Goal: Navigation & Orientation: Find specific page/section

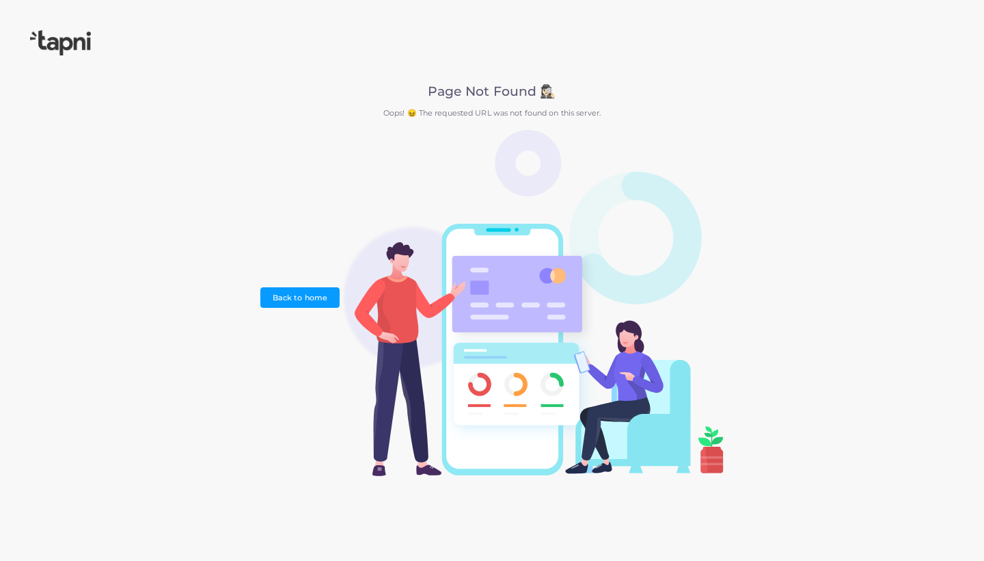
drag, startPoint x: 526, startPoint y: 116, endPoint x: 579, endPoint y: 128, distance: 54.1
click at [532, 116] on p "Oops! 😖 The requested URL was not found on this server." at bounding box center [491, 113] width 463 height 12
click at [286, 293] on link "Back to home" at bounding box center [299, 297] width 79 height 21
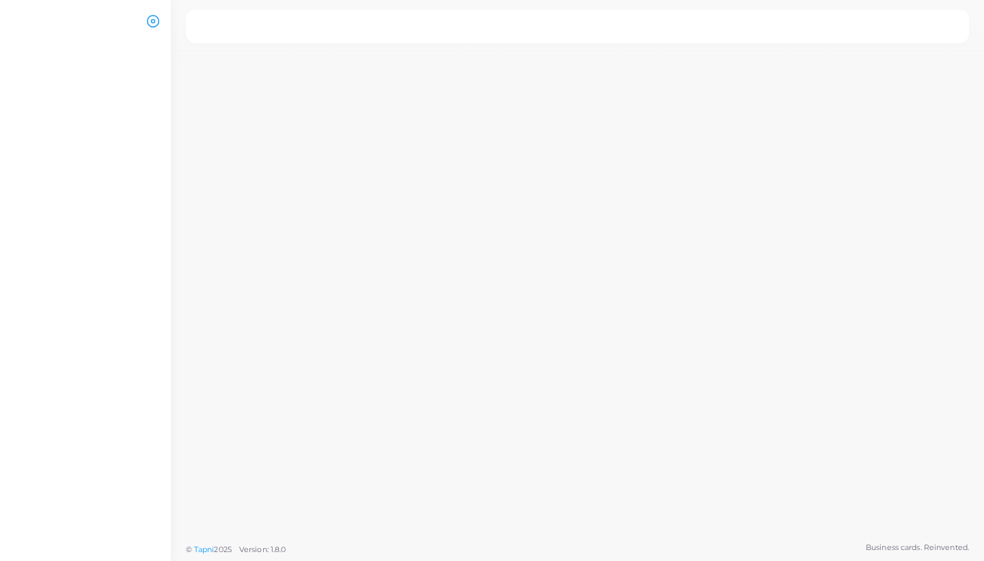
click at [153, 21] on icon at bounding box center [153, 21] width 14 height 14
click at [152, 17] on icon at bounding box center [153, 21] width 14 height 14
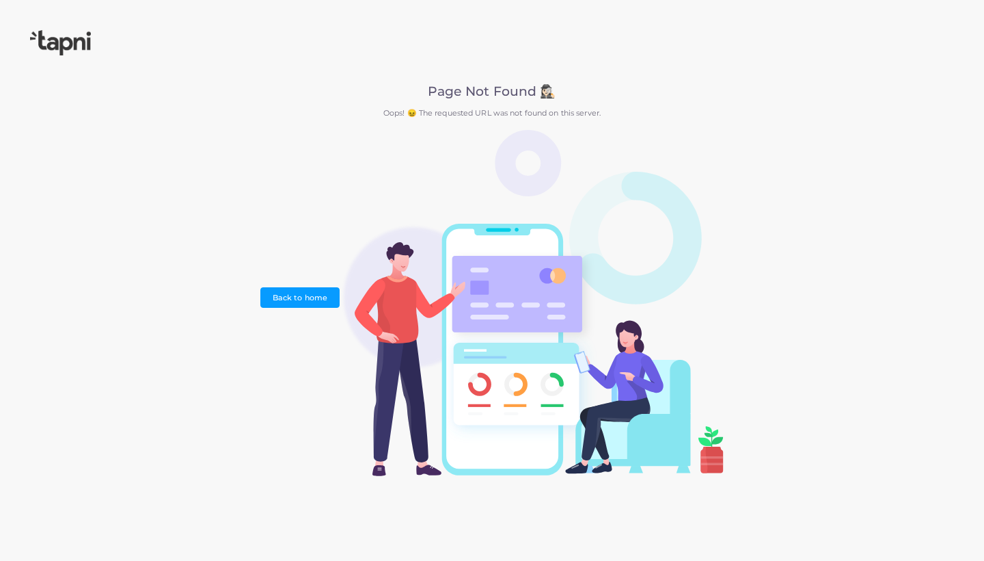
drag, startPoint x: 603, startPoint y: 115, endPoint x: 476, endPoint y: 114, distance: 127.2
click at [603, 115] on p "Oops! 😖 The requested URL was not found on this server." at bounding box center [491, 113] width 463 height 12
click at [286, 293] on link "Back to home" at bounding box center [299, 297] width 79 height 21
click at [476, 90] on h2 "Page Not Found 🕵🏻‍♀️" at bounding box center [491, 92] width 463 height 16
click at [474, 99] on h2 "Page Not Found 🕵🏻‍♀️" at bounding box center [491, 92] width 463 height 16
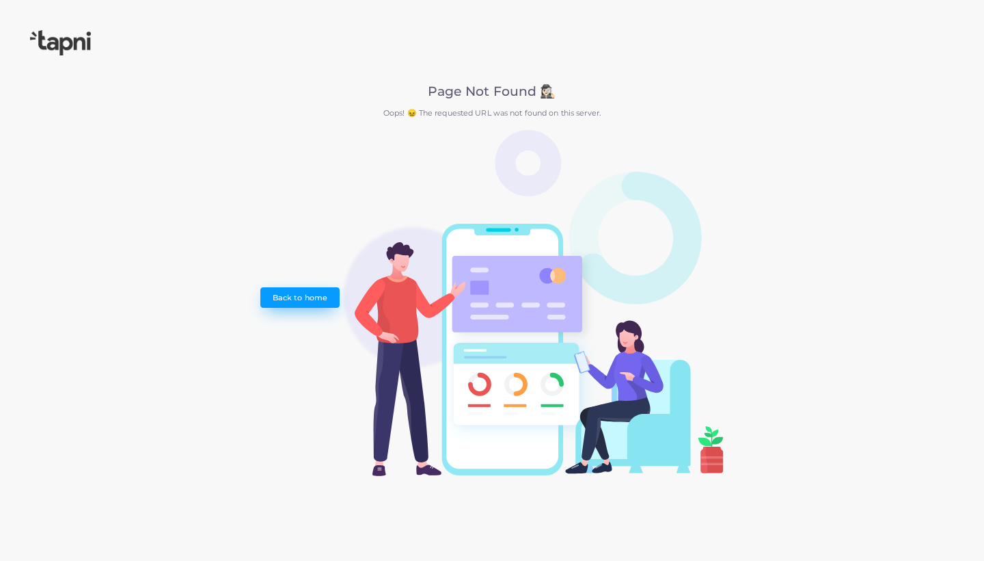
click at [281, 306] on link "Back to home" at bounding box center [299, 297] width 79 height 21
click at [288, 294] on link "Back to home" at bounding box center [299, 297] width 79 height 21
